Goal: Task Accomplishment & Management: Manage account settings

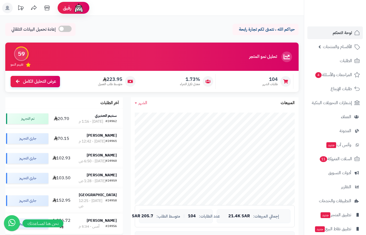
scroll to position [206, 0]
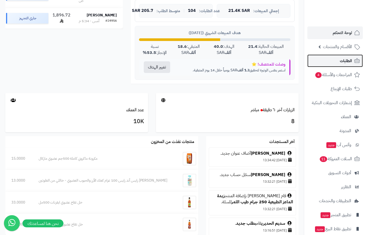
click at [342, 60] on span "الطلبات" at bounding box center [346, 60] width 12 height 7
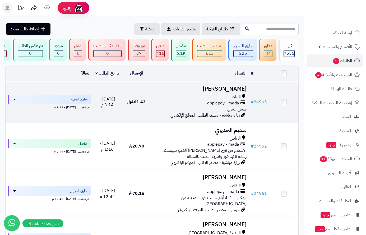
click at [225, 98] on div "الرياض" at bounding box center [199, 97] width 93 height 6
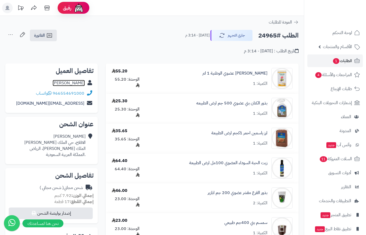
click at [66, 84] on link "[PERSON_NAME]" at bounding box center [69, 83] width 32 height 6
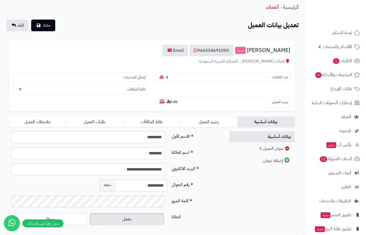
scroll to position [61, 0]
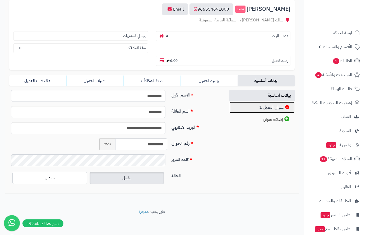
click at [272, 108] on link "عنوان العميل 1" at bounding box center [263, 107] width 66 height 11
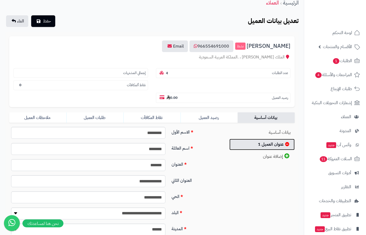
scroll to position [0, 0]
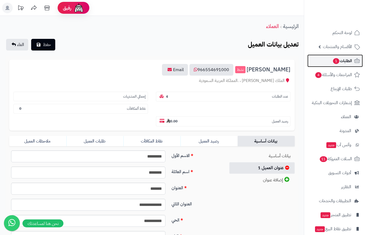
click at [337, 61] on span "1" at bounding box center [336, 61] width 6 height 6
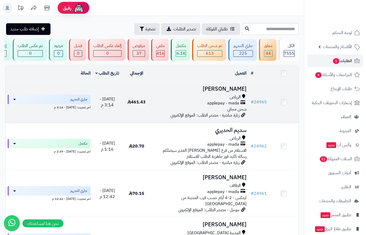
click at [210, 97] on td "[PERSON_NAME] الرياض applepay - mada شحن مجاني زيارة مباشرة - مصدر الطلب: الموق…" at bounding box center [200, 102] width 98 height 41
click at [218, 92] on h3 "[PERSON_NAME]" at bounding box center [199, 89] width 93 height 6
